Goal: Task Accomplishment & Management: Manage account settings

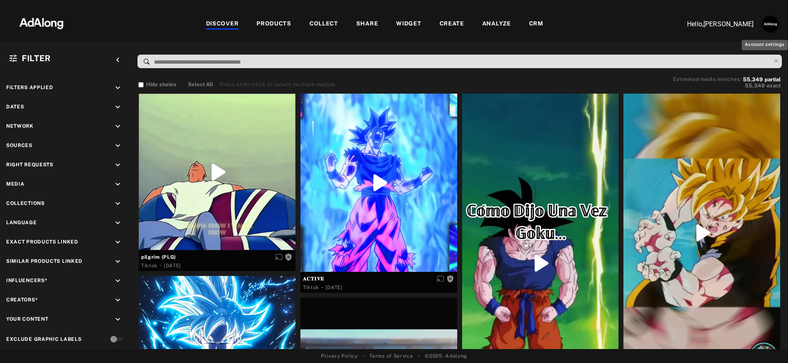
click at [767, 24] on img "Account settings" at bounding box center [770, 24] width 16 height 16
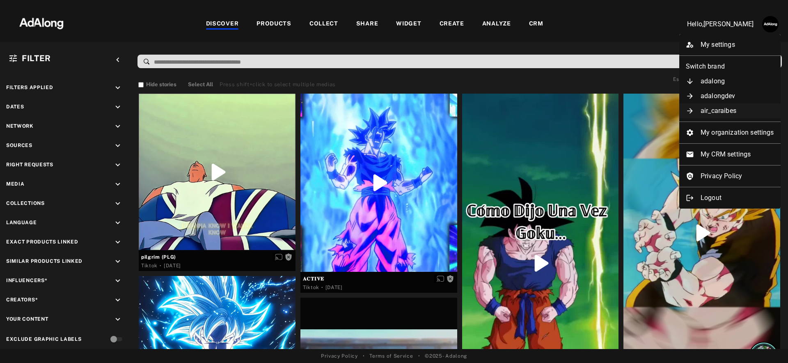
click at [735, 111] on li "air_caraibes" at bounding box center [729, 110] width 101 height 15
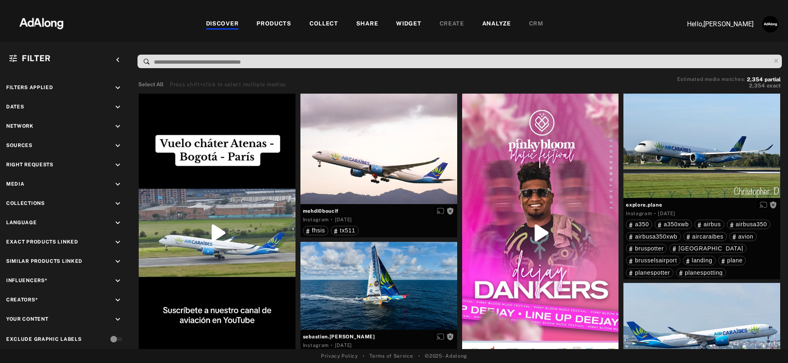
click at [772, 26] on img "Account settings" at bounding box center [770, 24] width 16 height 16
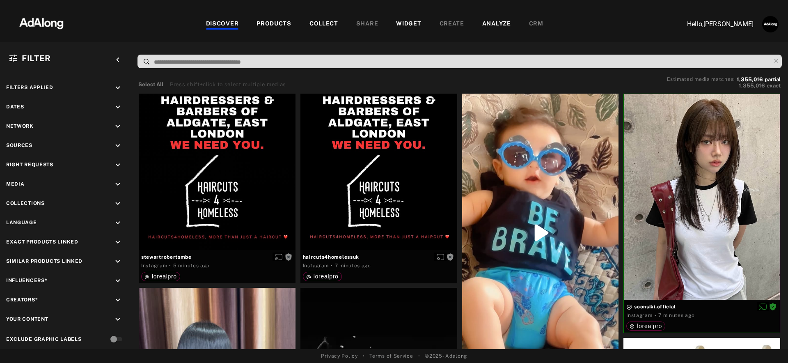
click at [774, 29] on img "Account settings" at bounding box center [770, 24] width 16 height 16
